Goal: Information Seeking & Learning: Learn about a topic

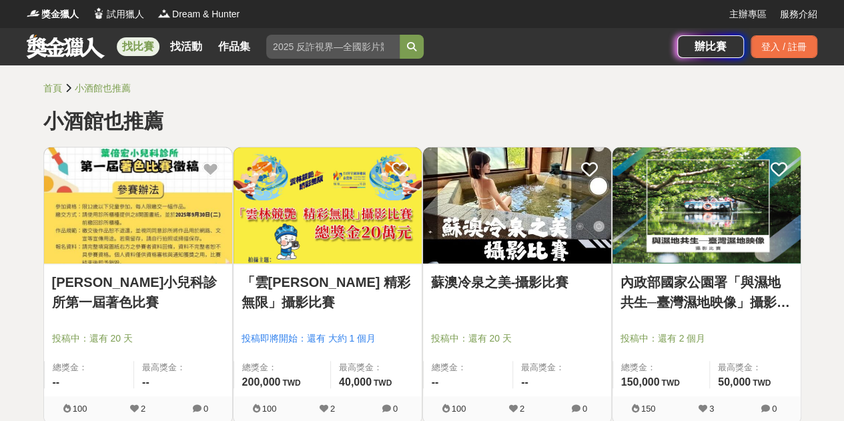
click at [137, 47] on link "找比賽" at bounding box center [138, 46] width 43 height 19
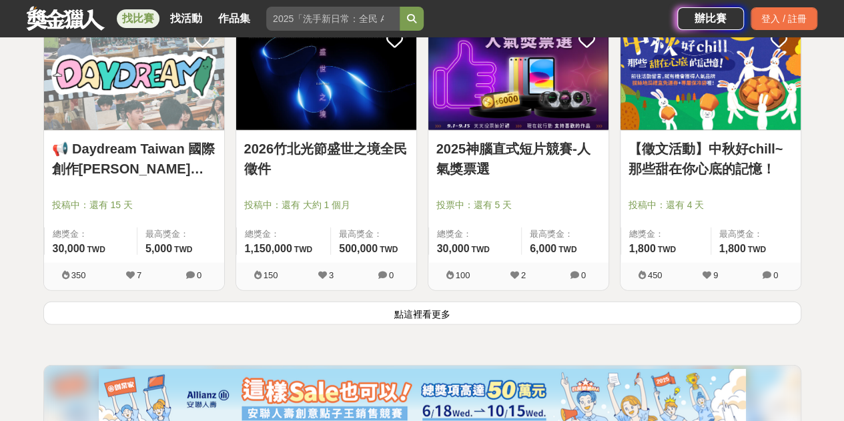
scroll to position [1407, 0]
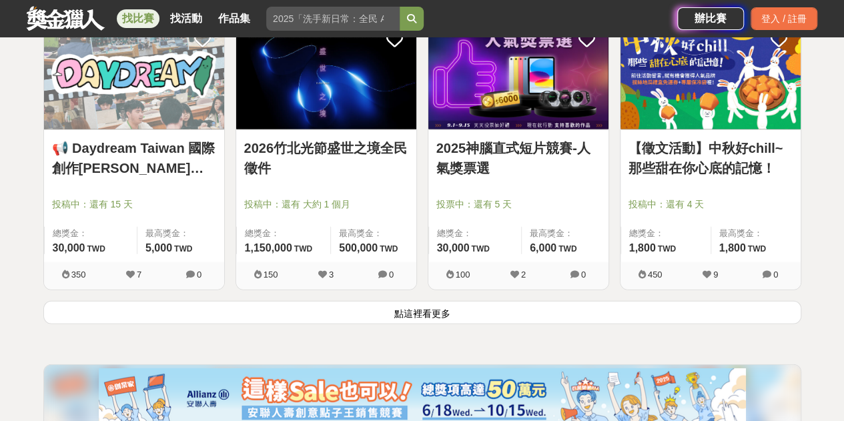
click at [396, 302] on button "點這裡看更多" at bounding box center [422, 312] width 758 height 23
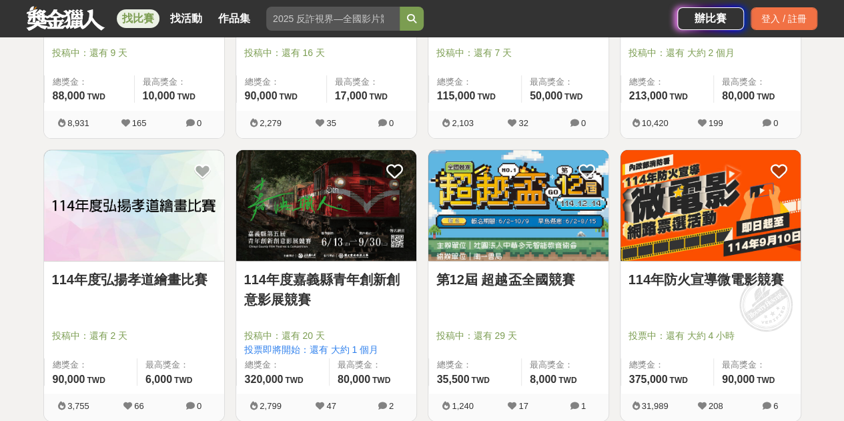
scroll to position [2693, 0]
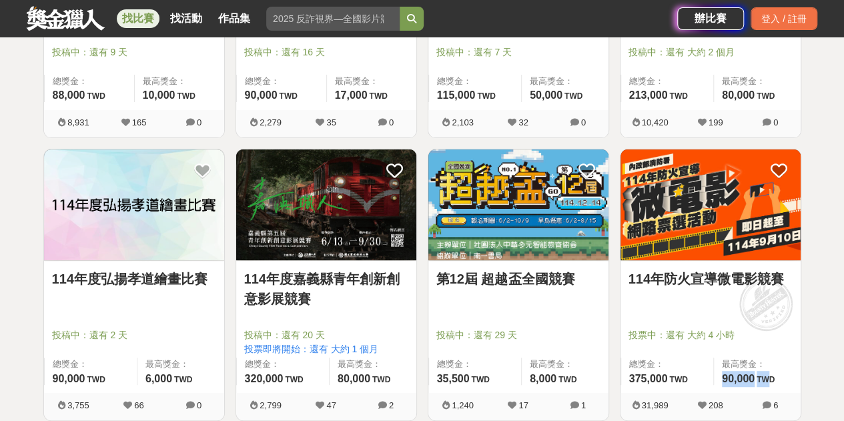
drag, startPoint x: 719, startPoint y: 373, endPoint x: 770, endPoint y: 378, distance: 51.7
click at [770, 378] on div "最高獎金： 90,000 TWD" at bounding box center [756, 371] width 87 height 27
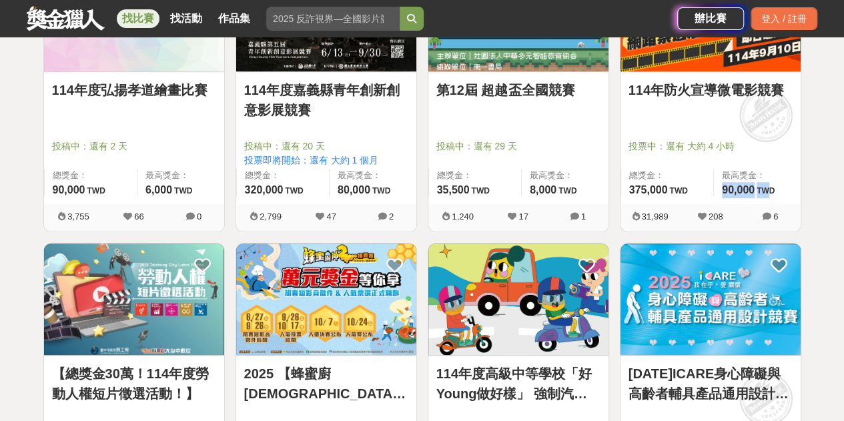
scroll to position [3131, 0]
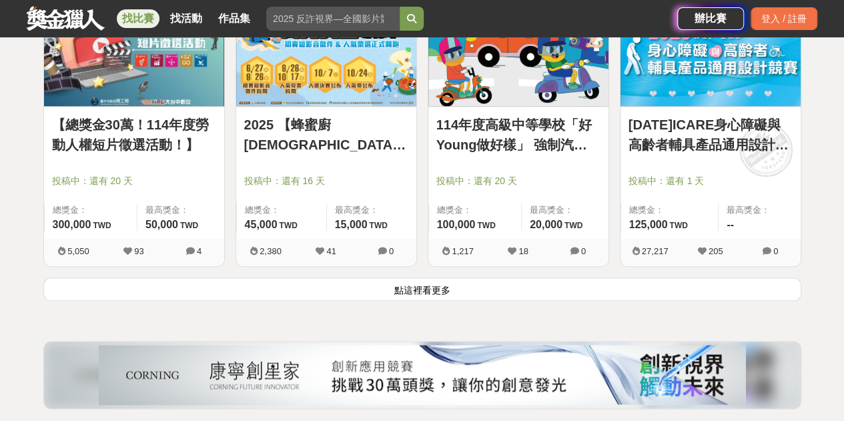
click at [463, 278] on button "點這裡看更多" at bounding box center [422, 289] width 758 height 23
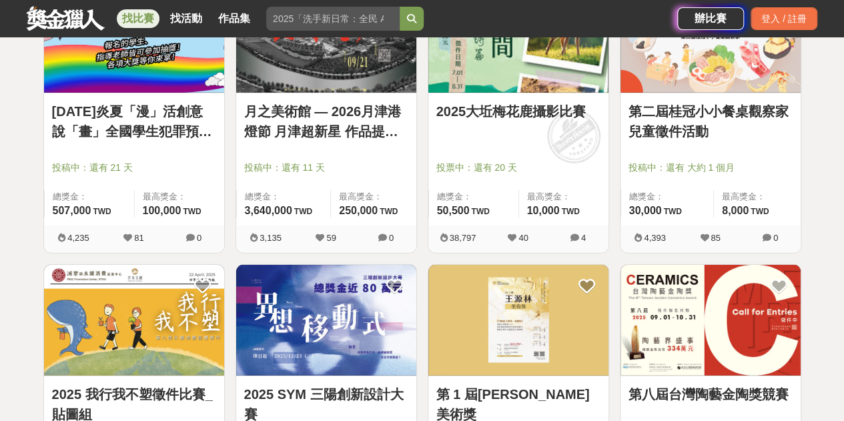
scroll to position [4633, 0]
